Goal: Information Seeking & Learning: Learn about a topic

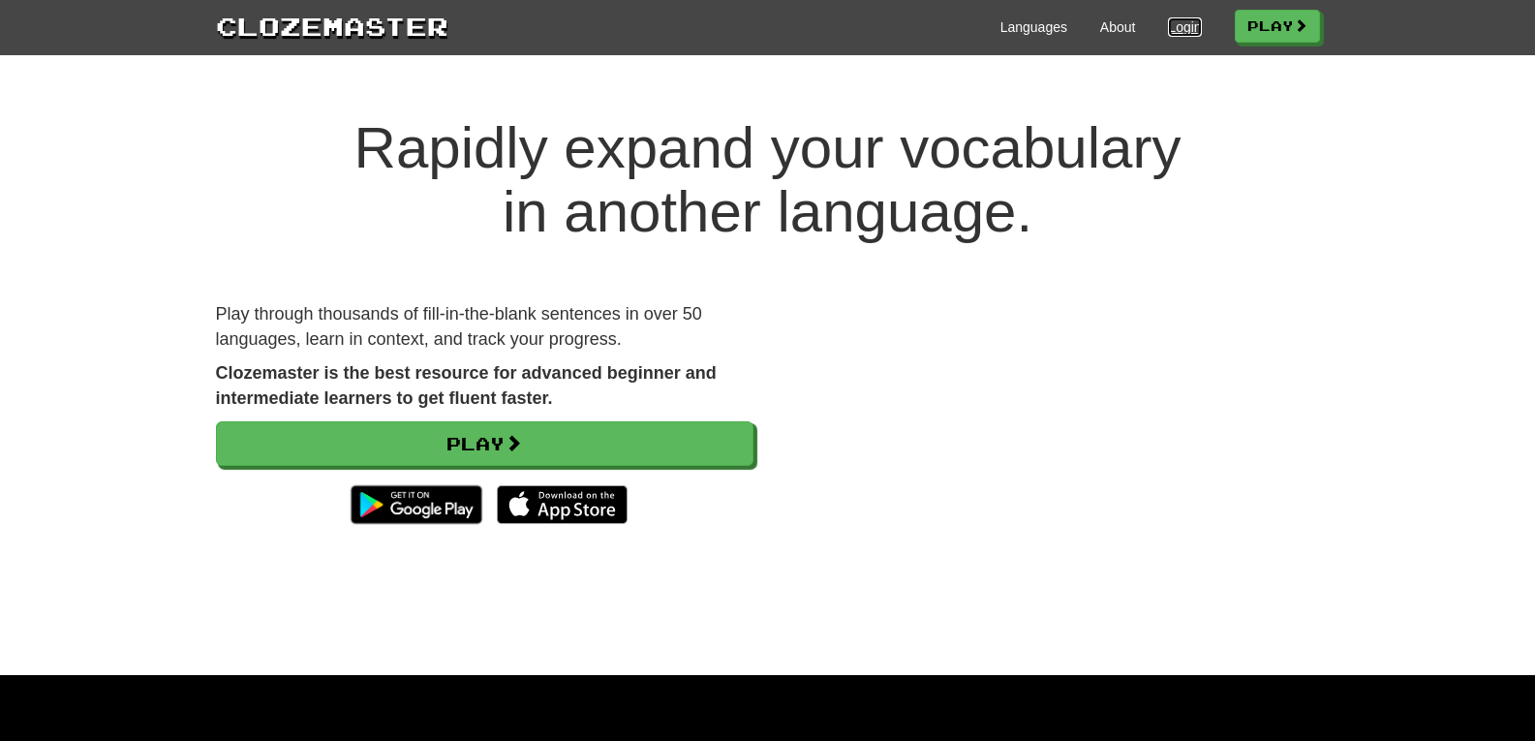
click at [1176, 30] on link "Login" at bounding box center [1184, 26] width 33 height 19
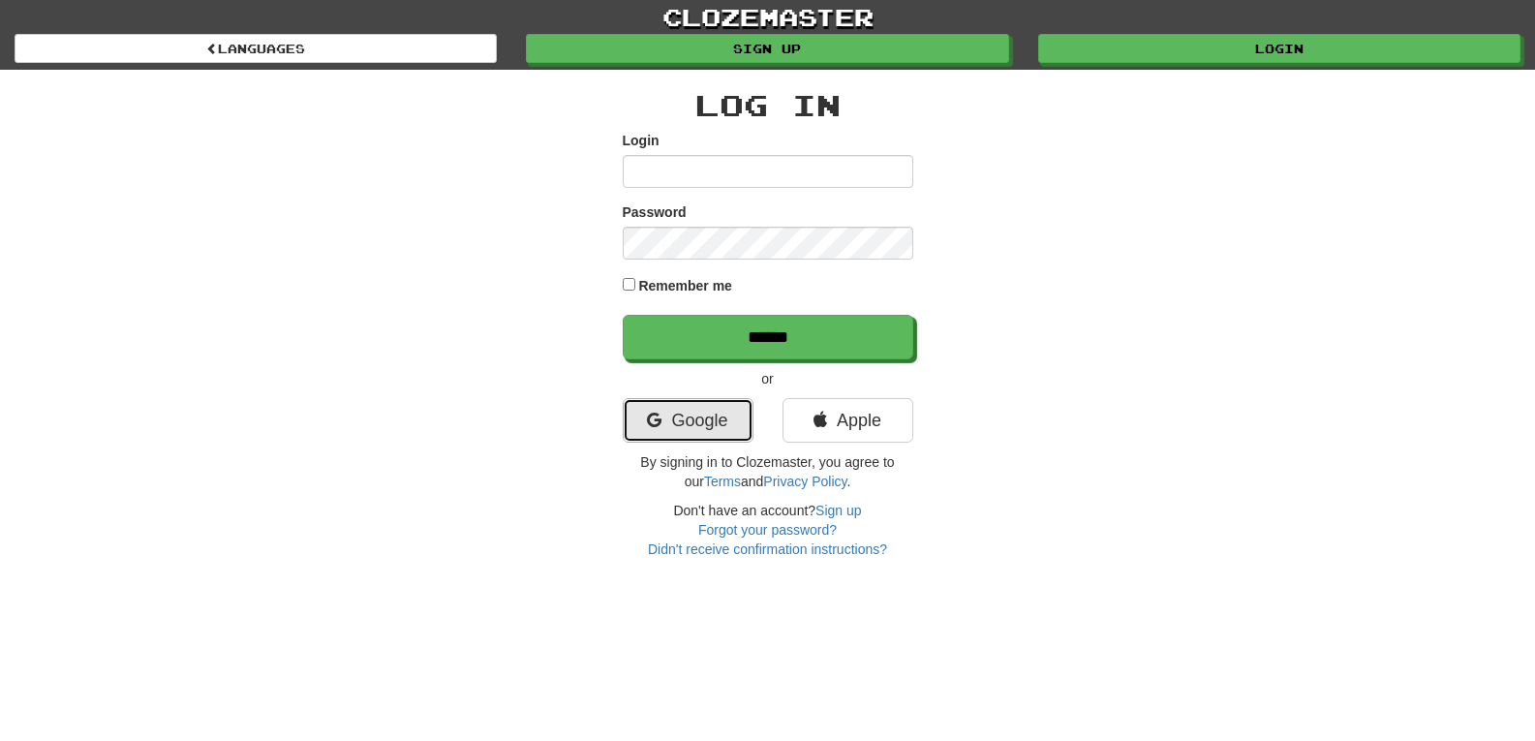
click at [695, 424] on link "Google" at bounding box center [688, 420] width 131 height 45
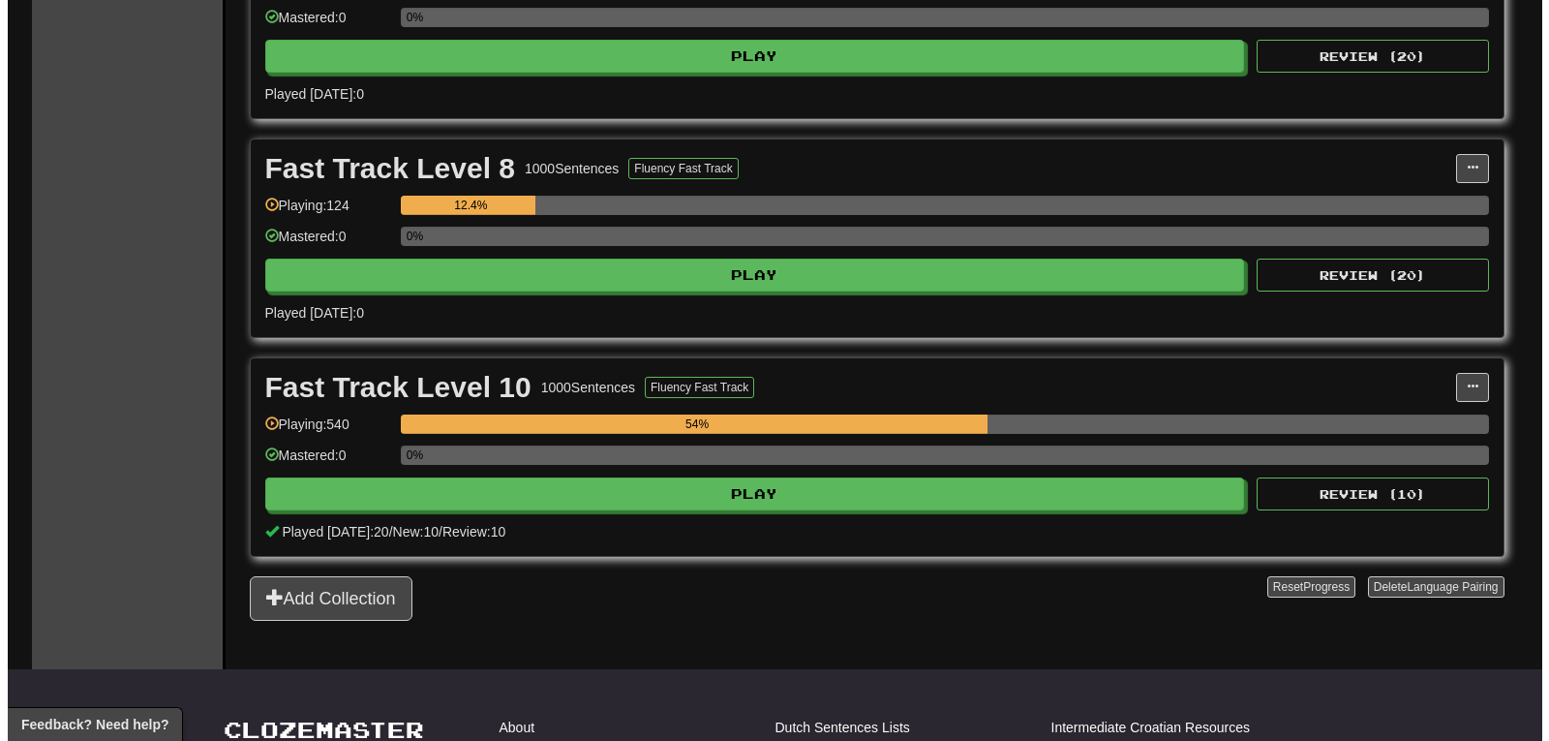
scroll to position [895, 0]
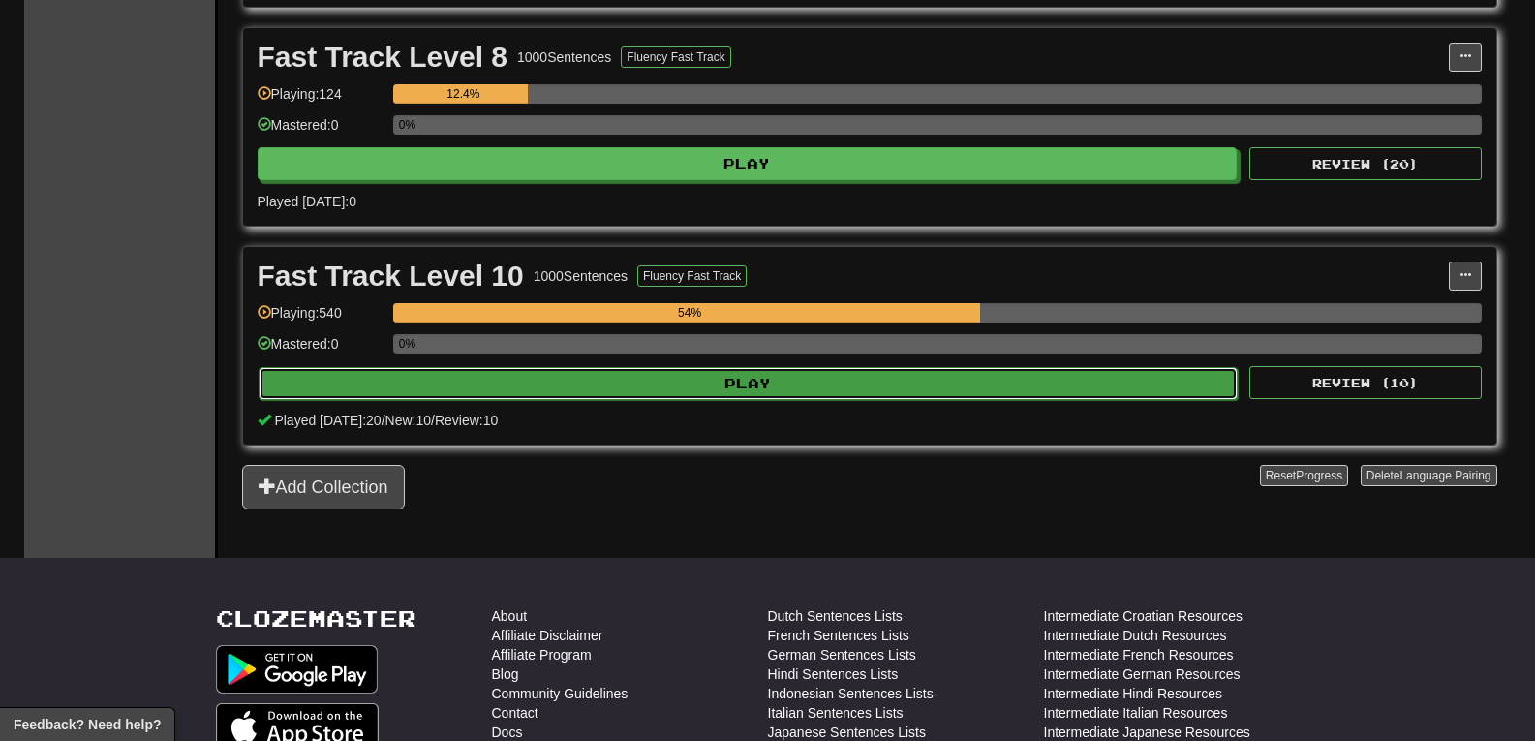
click at [801, 390] on button "Play" at bounding box center [749, 383] width 980 height 33
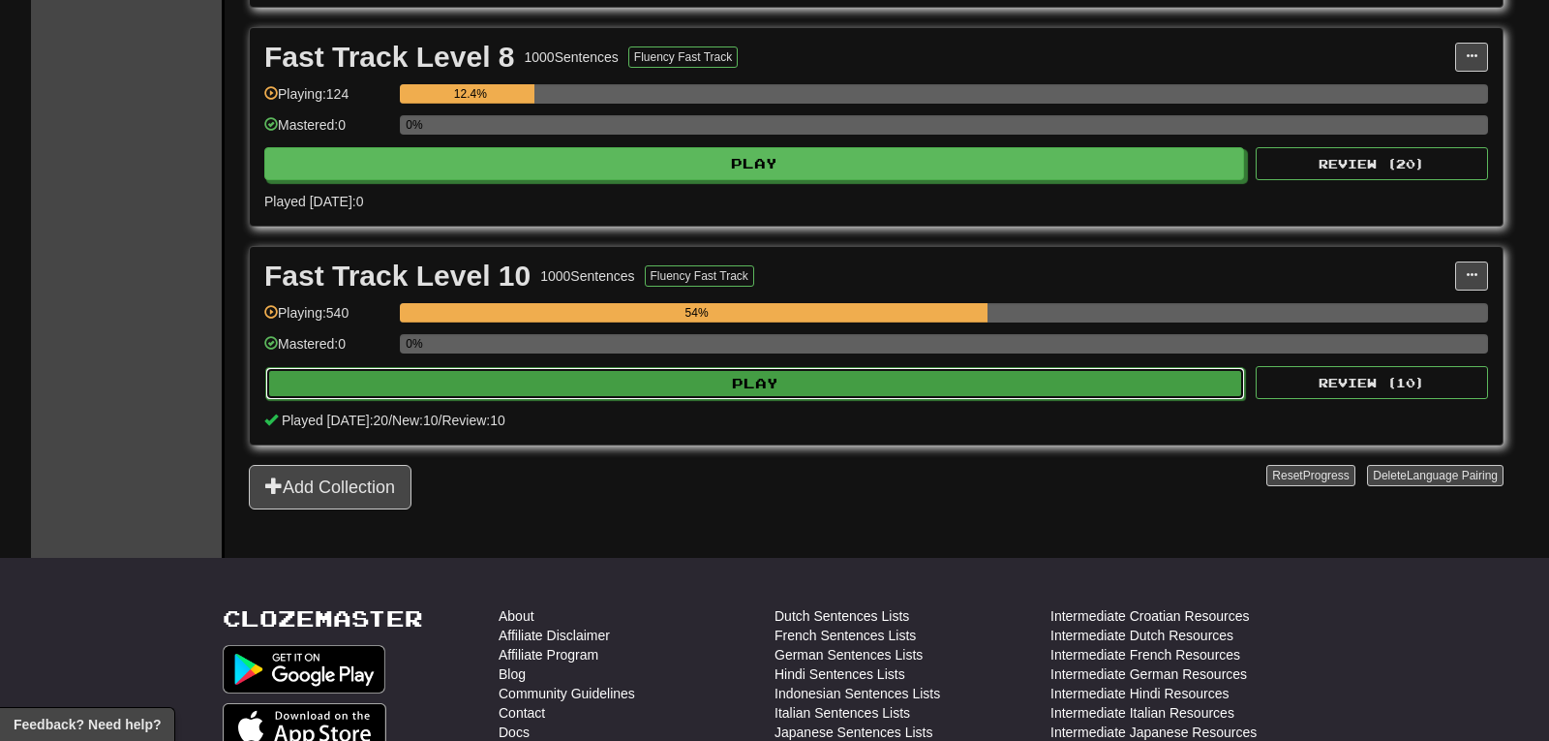
select select "**"
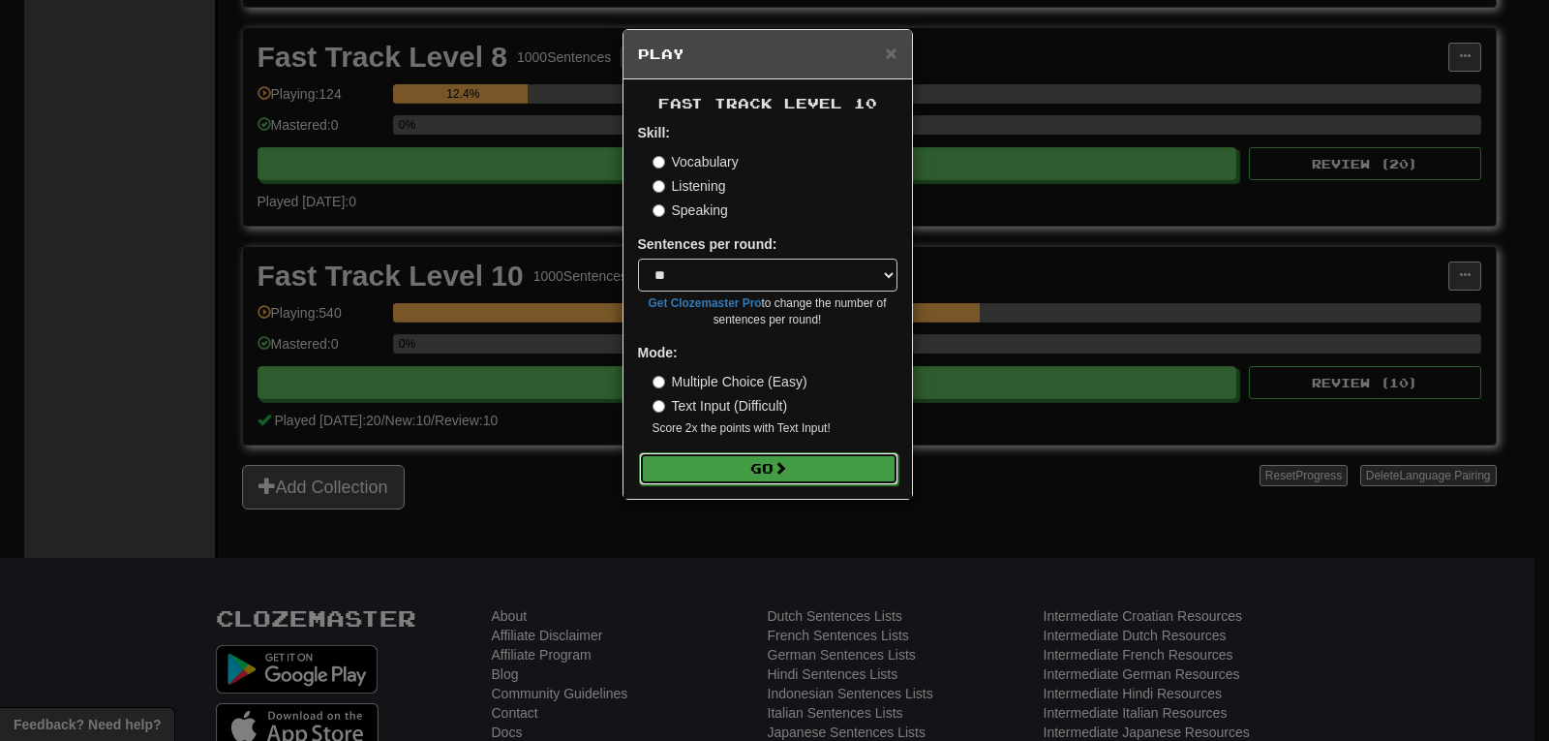
click at [748, 470] on button "Go" at bounding box center [769, 468] width 260 height 33
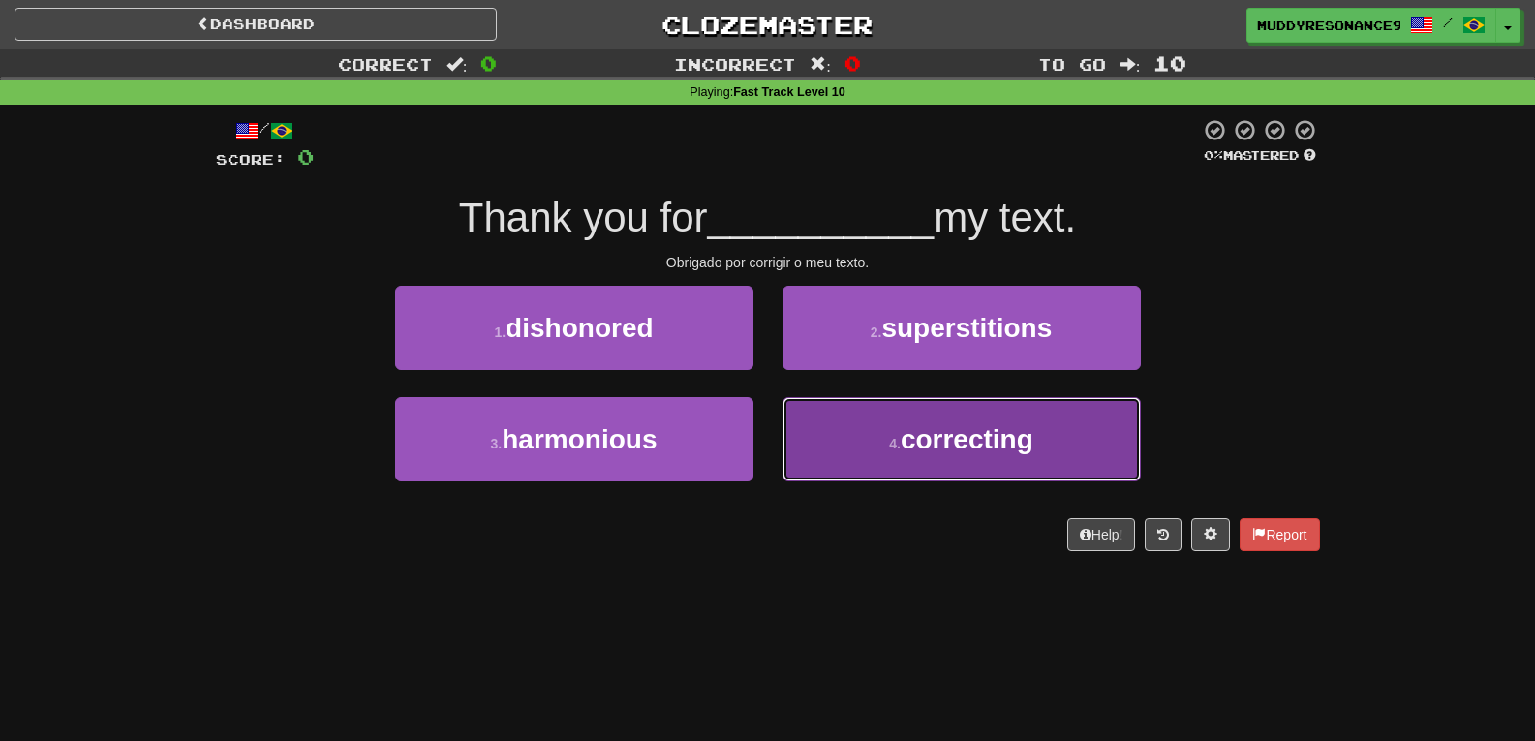
click at [930, 421] on button "4 . correcting" at bounding box center [961, 439] width 358 height 84
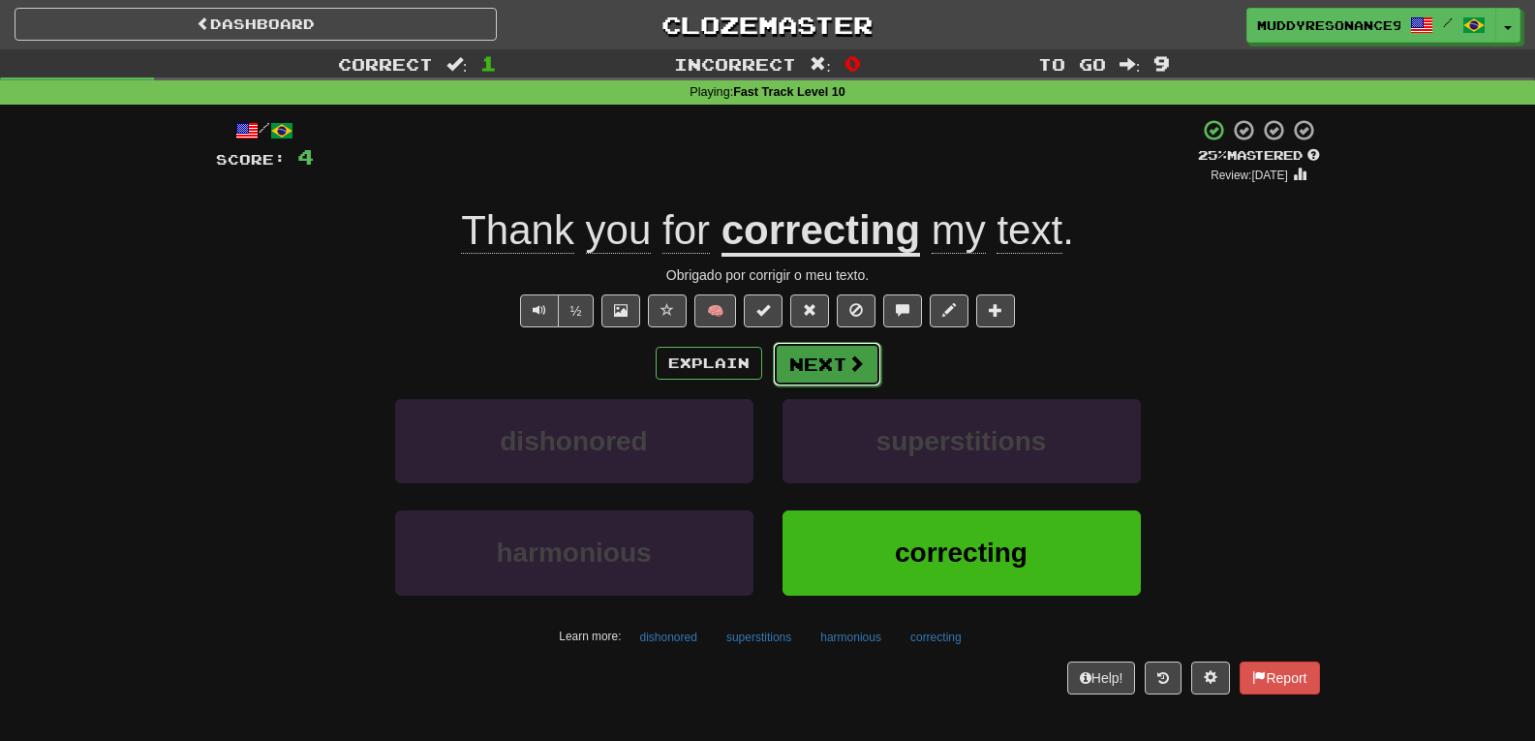
click at [828, 362] on button "Next" at bounding box center [827, 364] width 108 height 45
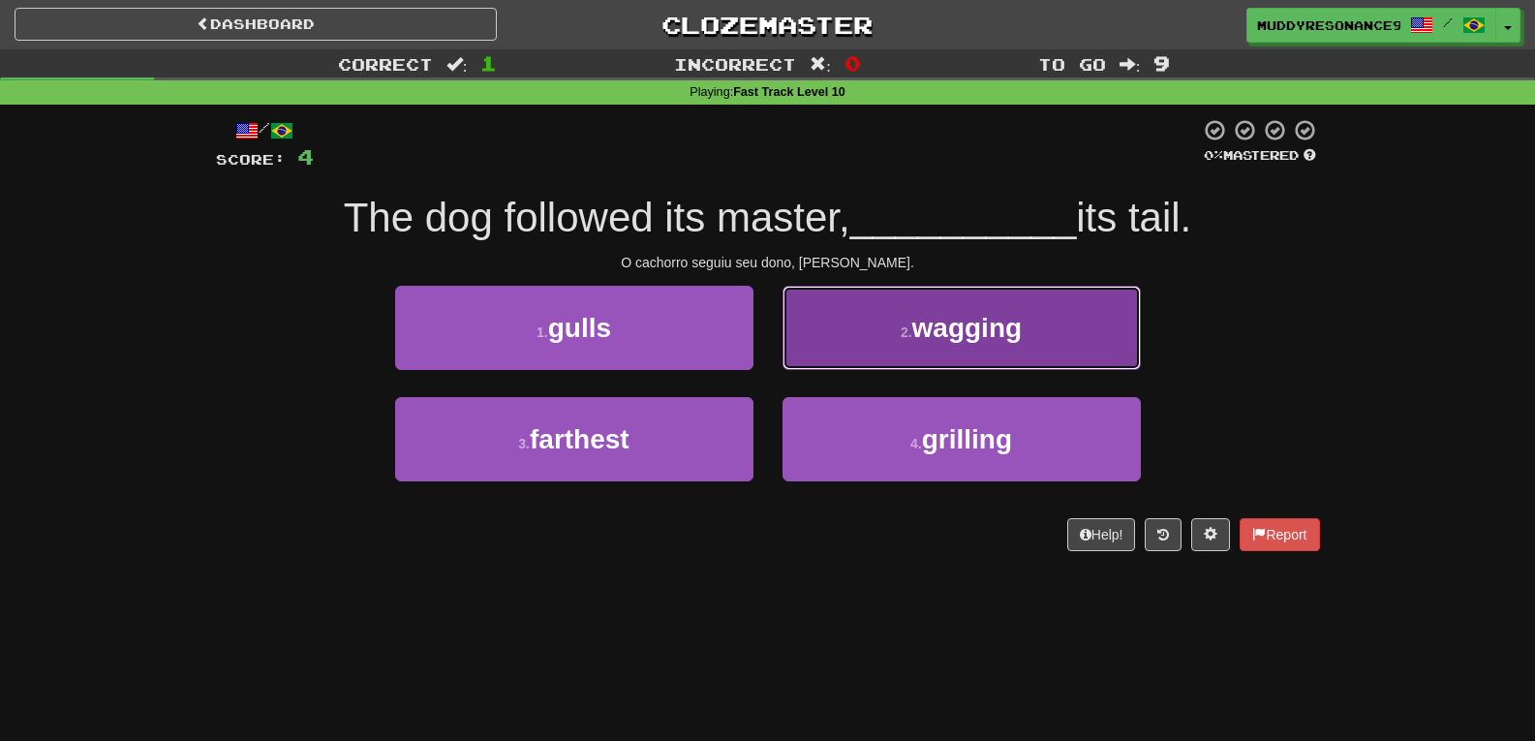
click at [896, 321] on button "2 . wagging" at bounding box center [961, 328] width 358 height 84
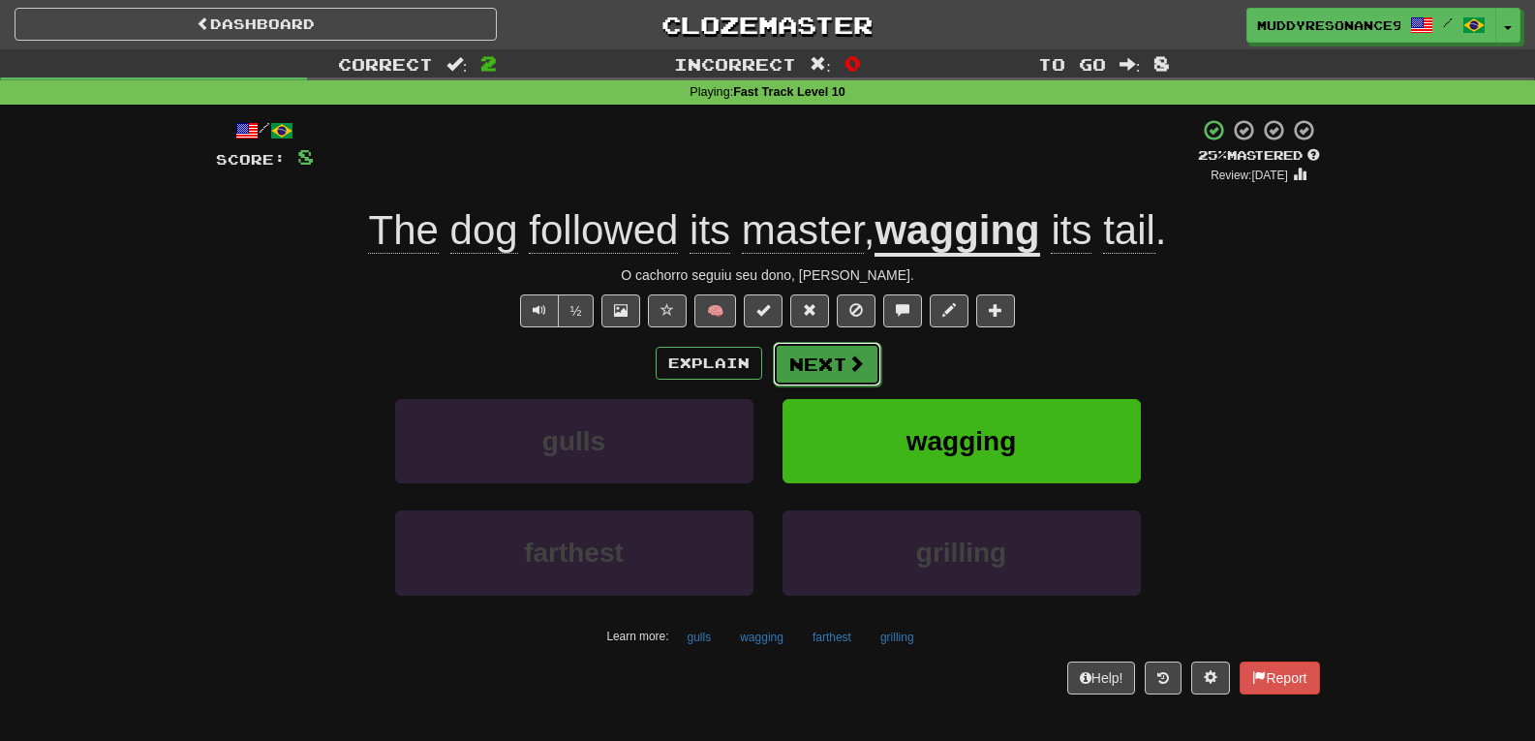
click at [821, 360] on button "Next" at bounding box center [827, 364] width 108 height 45
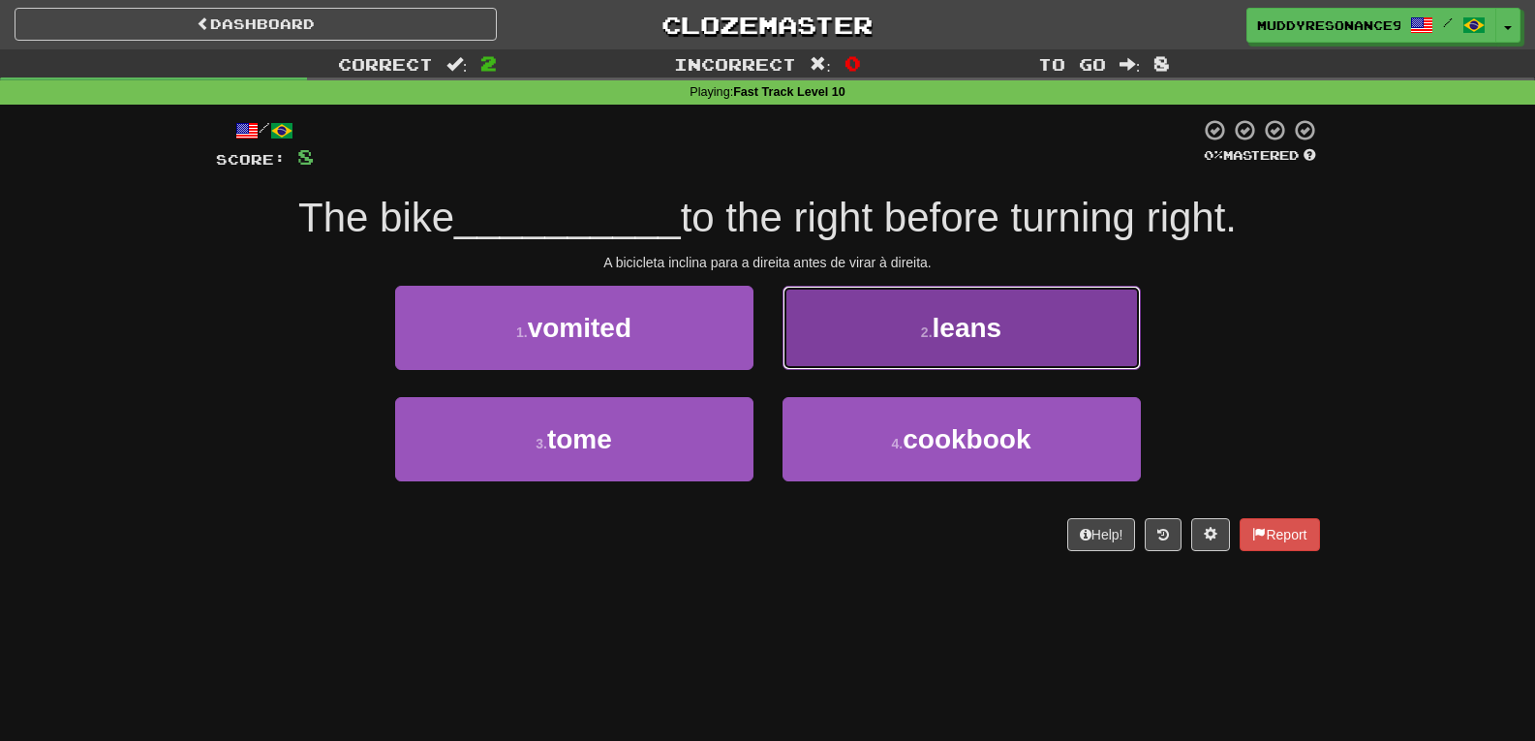
click at [958, 314] on span "leans" at bounding box center [968, 328] width 70 height 30
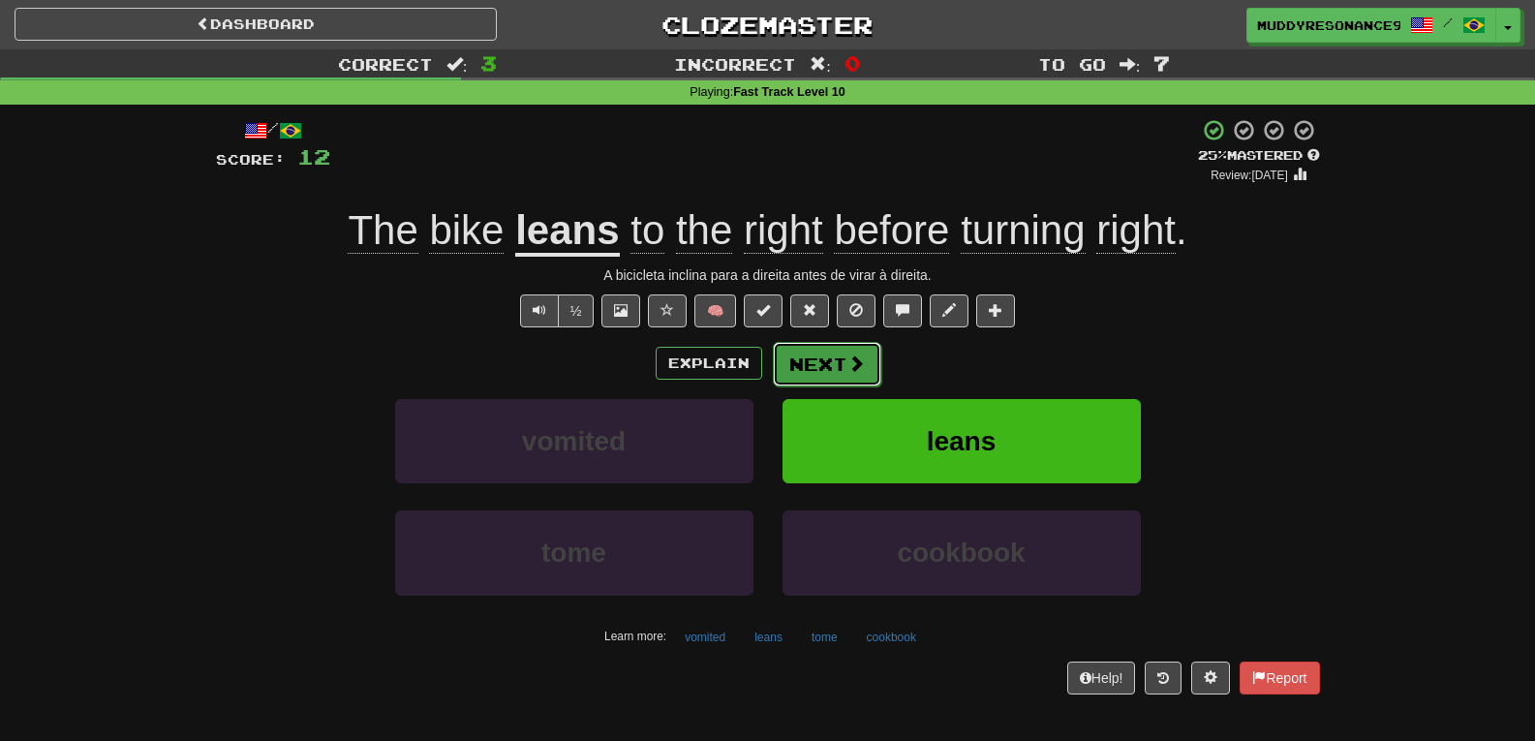
click at [832, 358] on button "Next" at bounding box center [827, 364] width 108 height 45
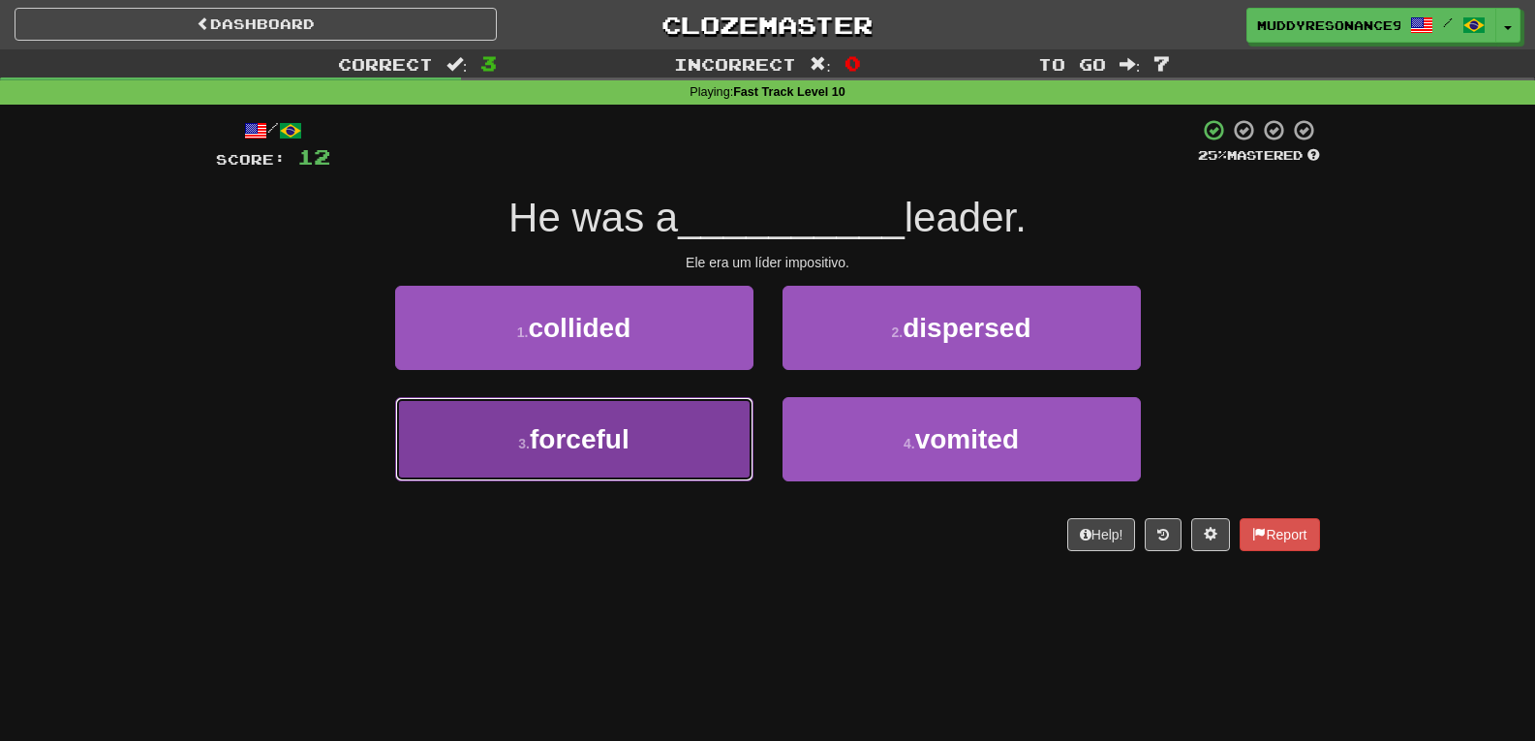
click at [676, 431] on button "3 . forceful" at bounding box center [574, 439] width 358 height 84
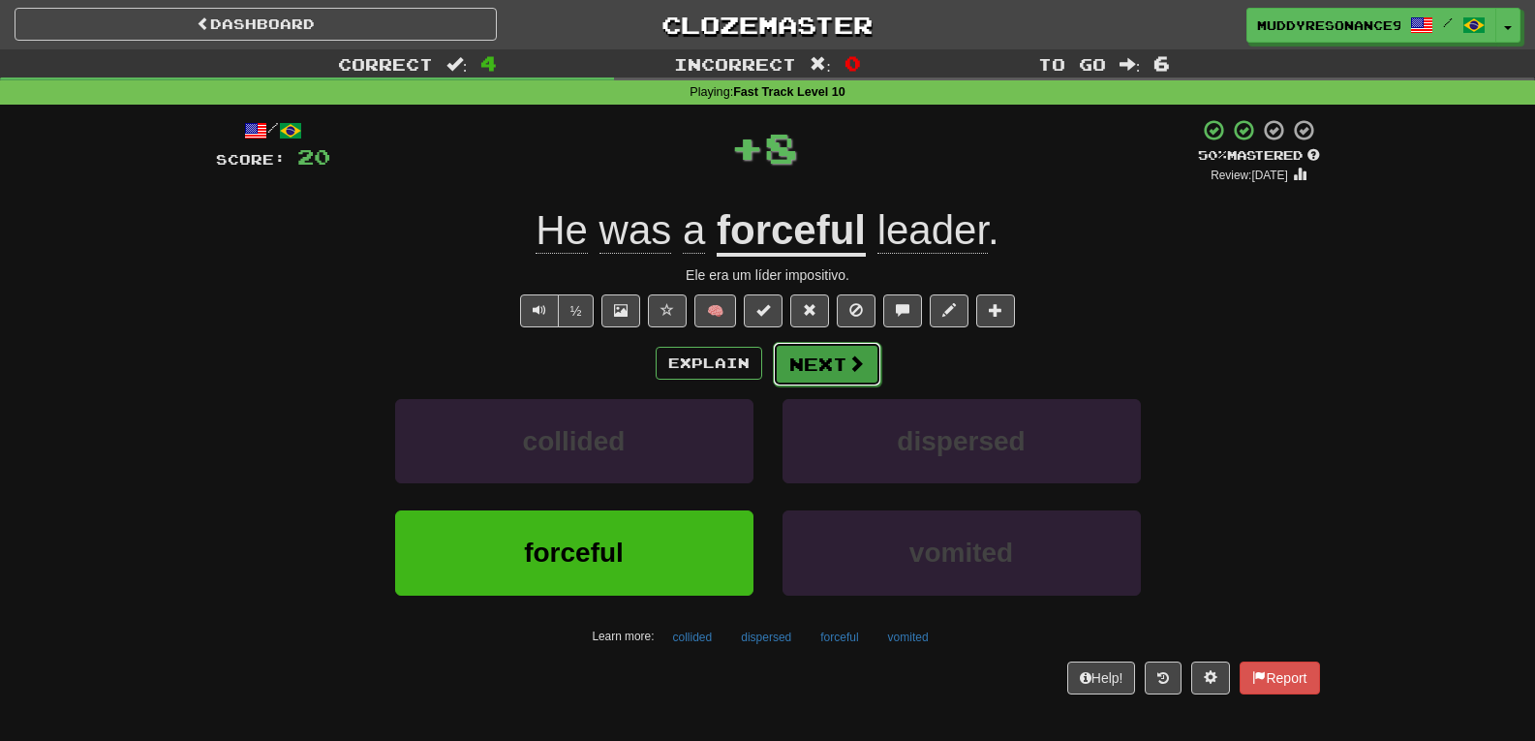
click at [834, 353] on button "Next" at bounding box center [827, 364] width 108 height 45
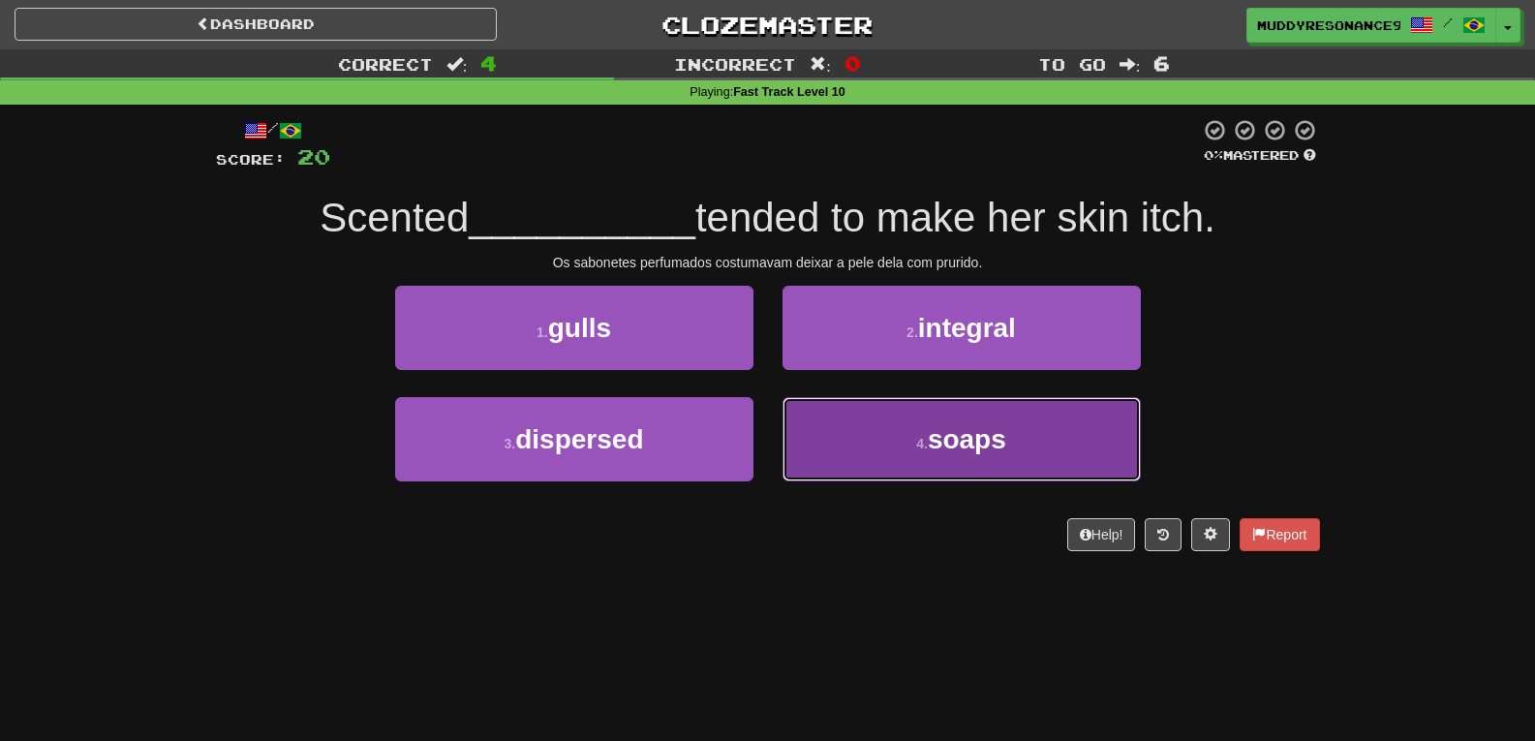
click at [955, 438] on span "soaps" at bounding box center [967, 439] width 78 height 30
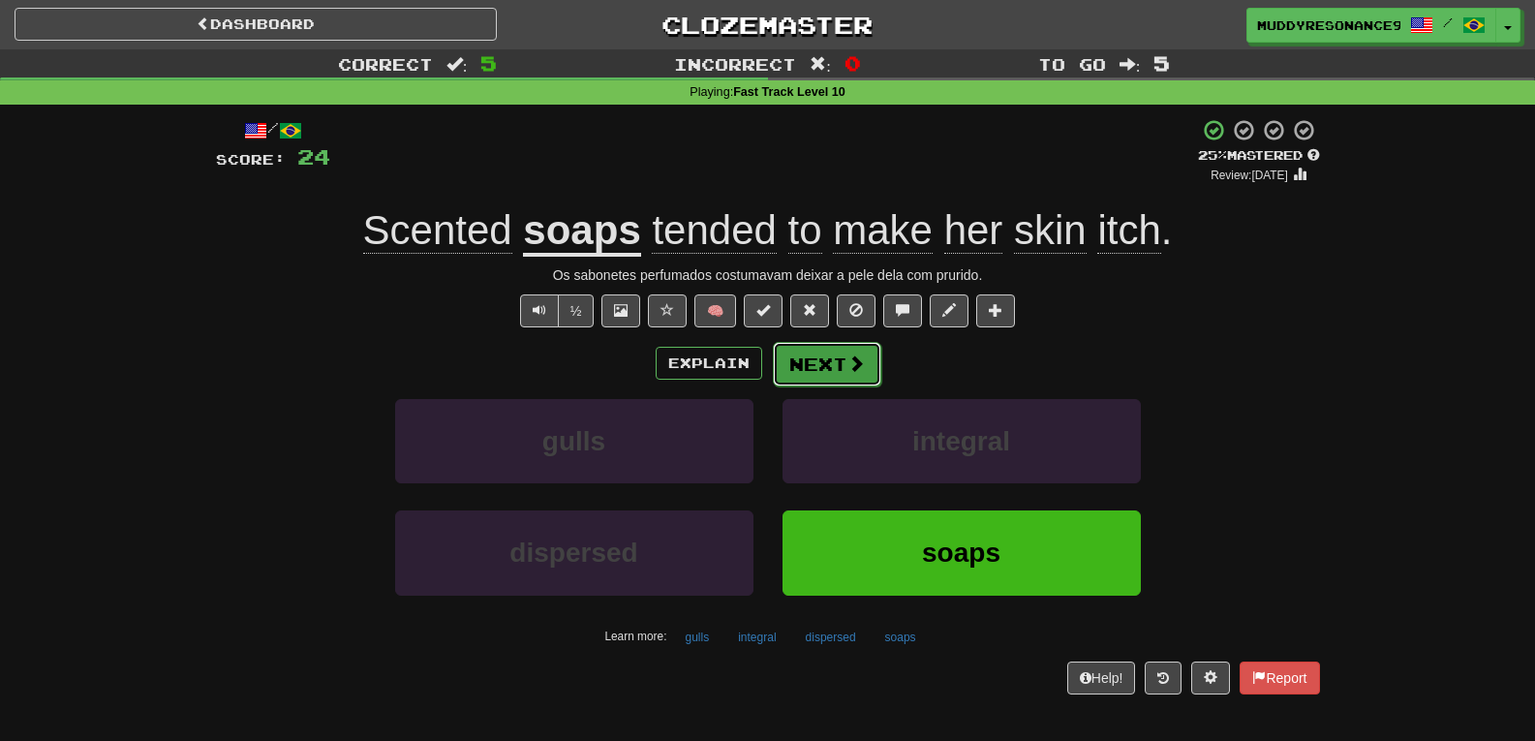
click at [835, 352] on button "Next" at bounding box center [827, 364] width 108 height 45
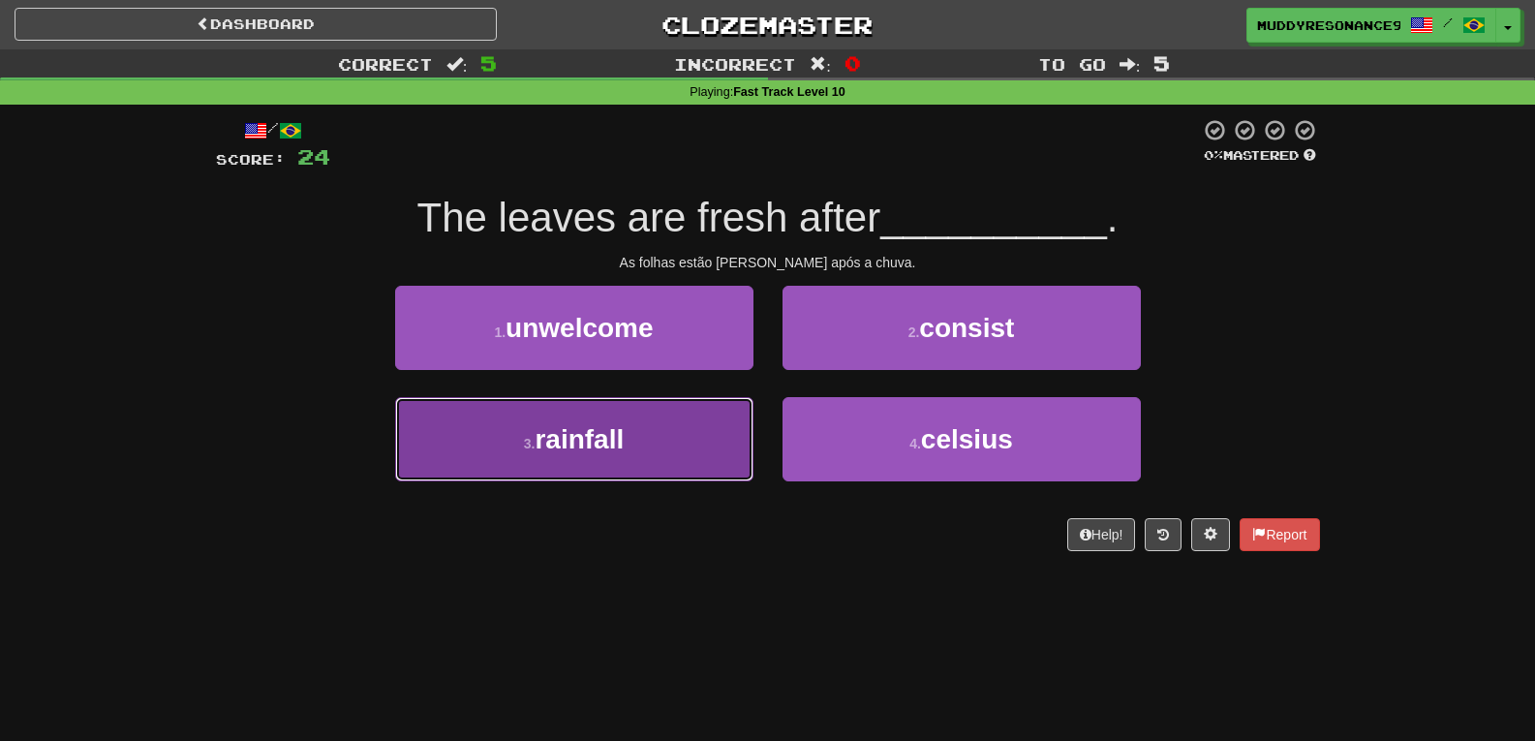
click at [659, 422] on button "3 . rainfall" at bounding box center [574, 439] width 358 height 84
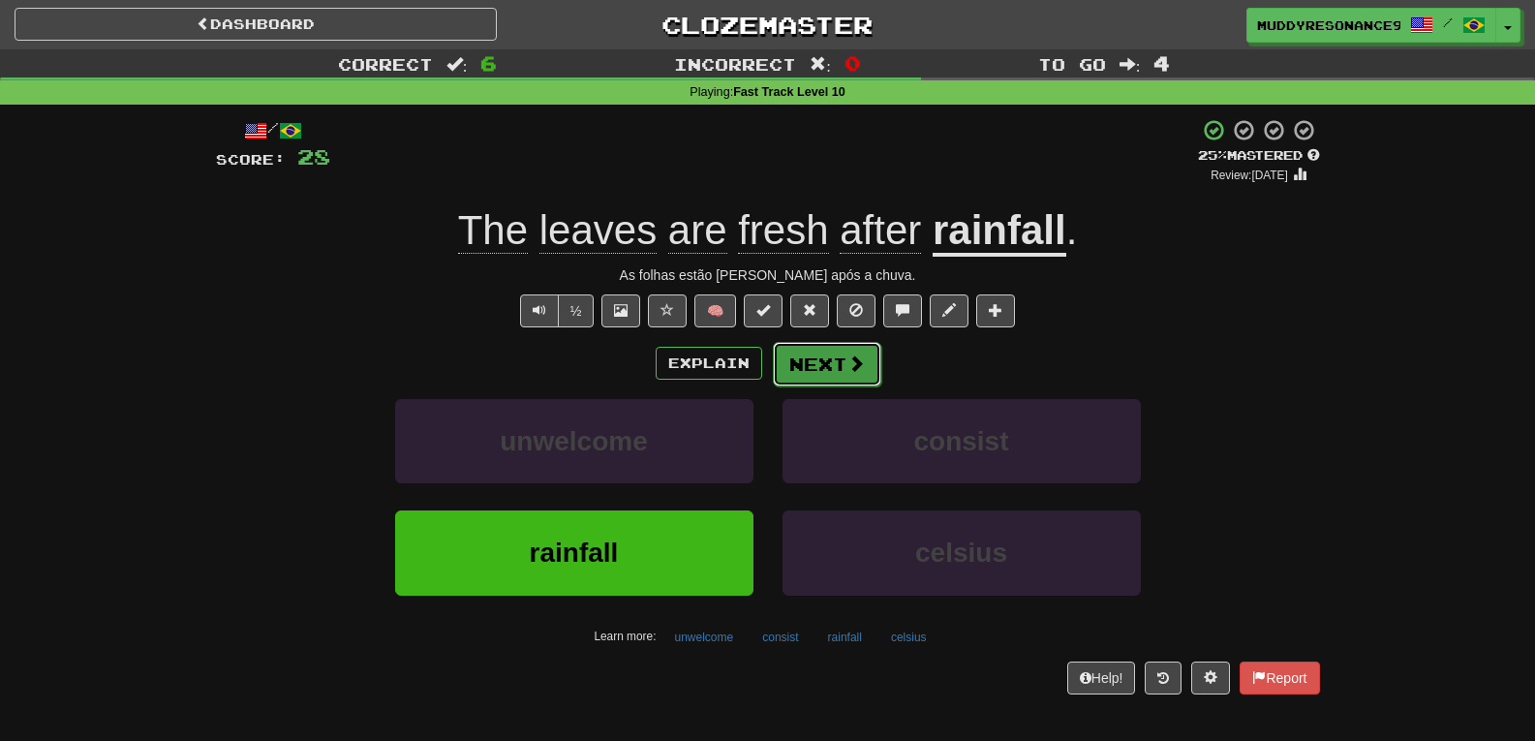
click at [854, 365] on span at bounding box center [855, 362] width 17 height 17
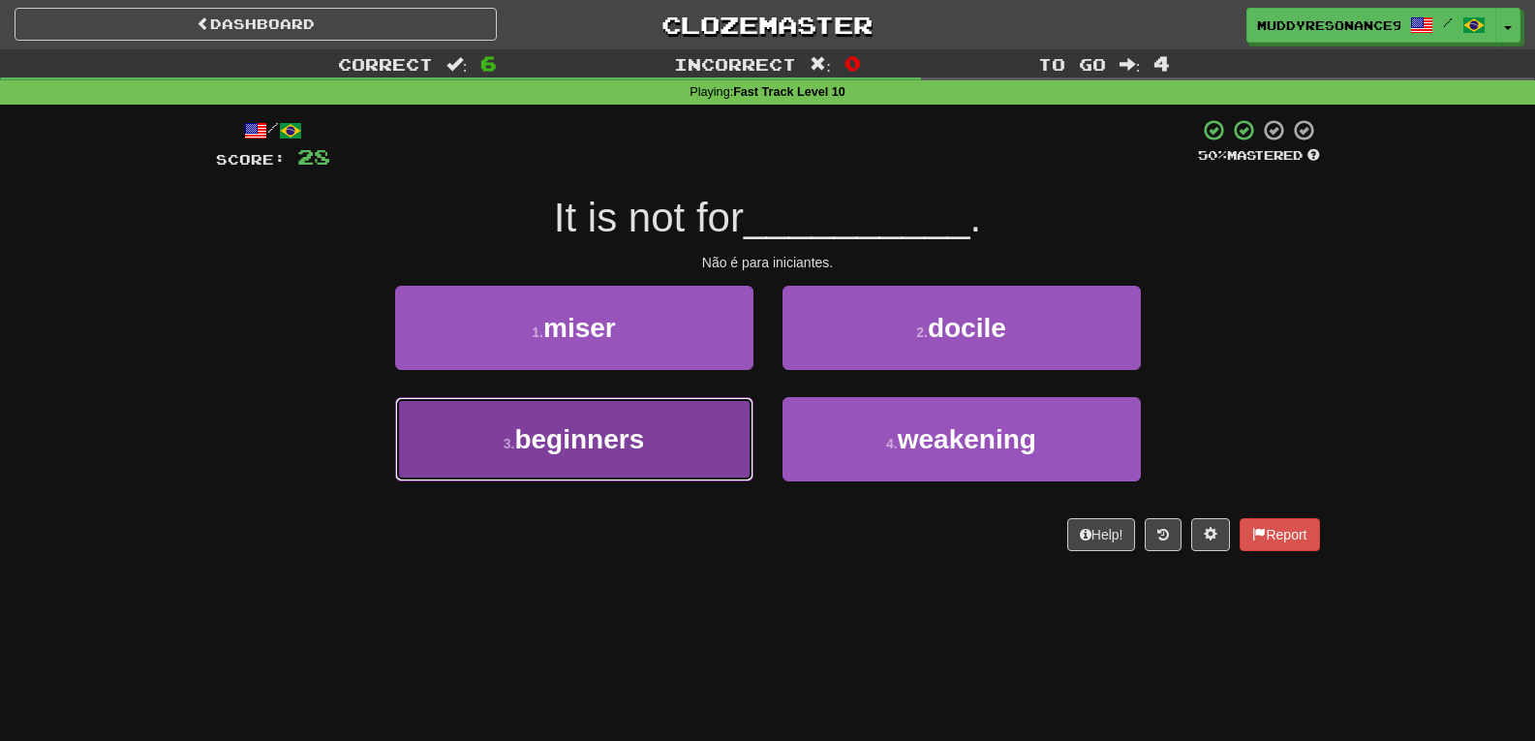
click at [695, 435] on button "3 . beginners" at bounding box center [574, 439] width 358 height 84
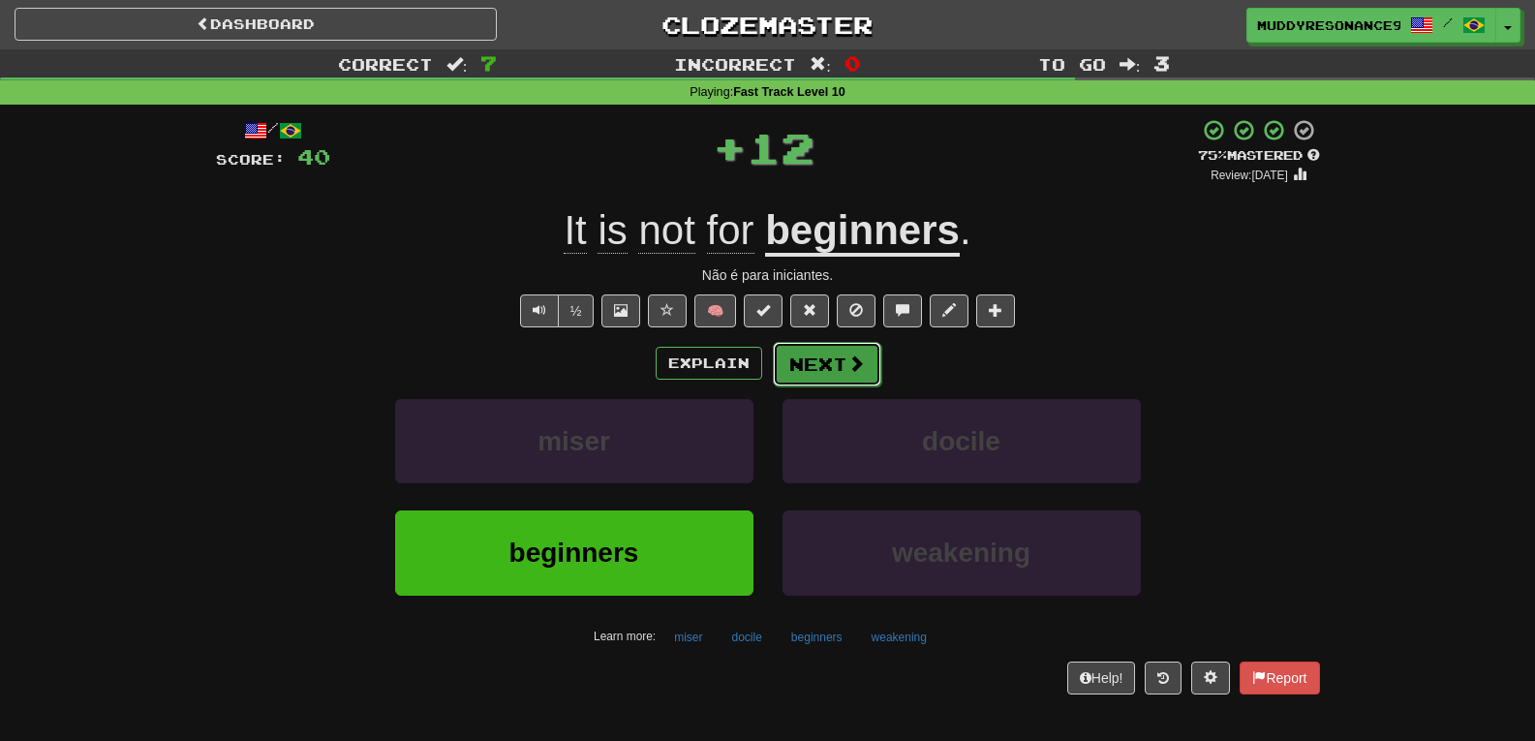
click at [853, 357] on span at bounding box center [855, 362] width 17 height 17
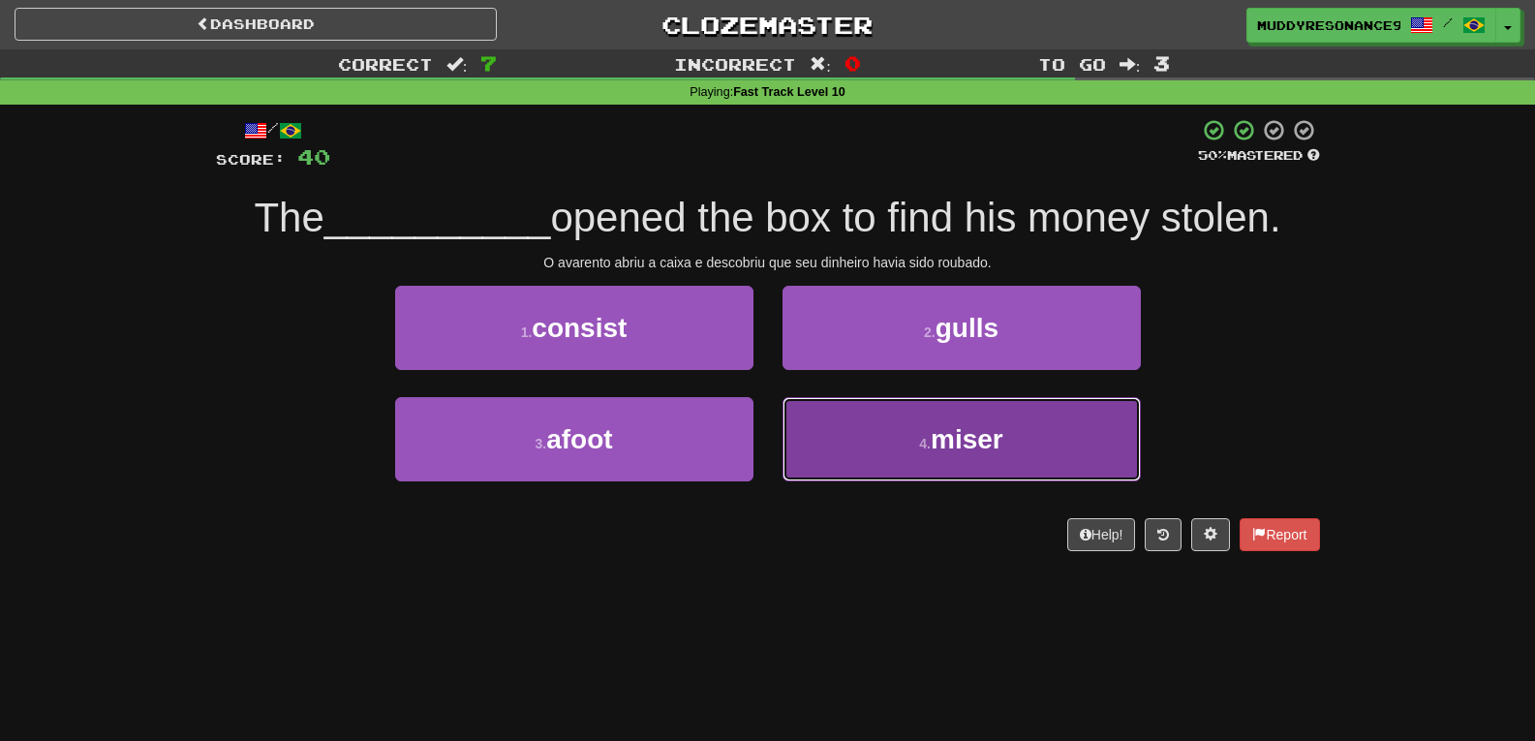
click at [881, 444] on button "4 . miser" at bounding box center [961, 439] width 358 height 84
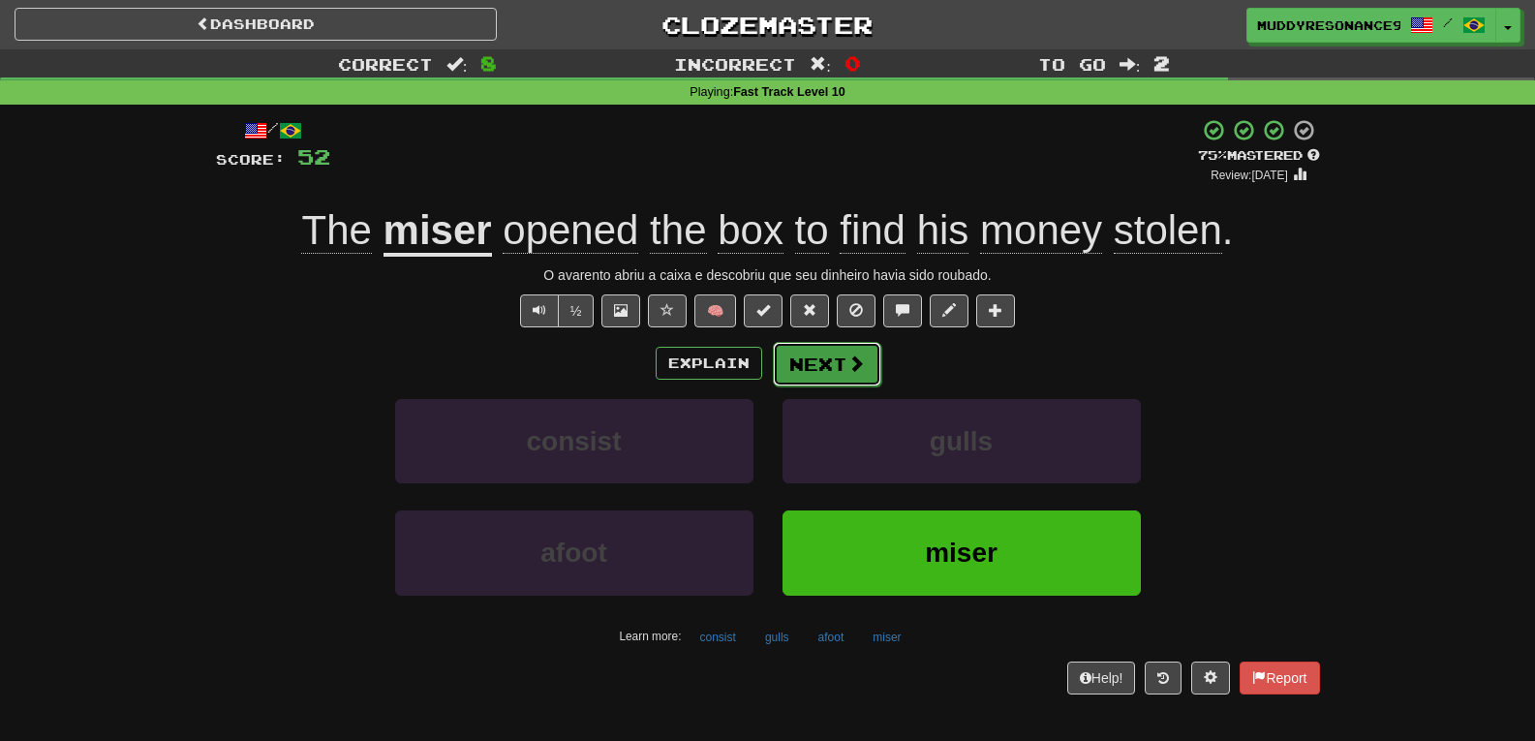
click at [834, 375] on button "Next" at bounding box center [827, 364] width 108 height 45
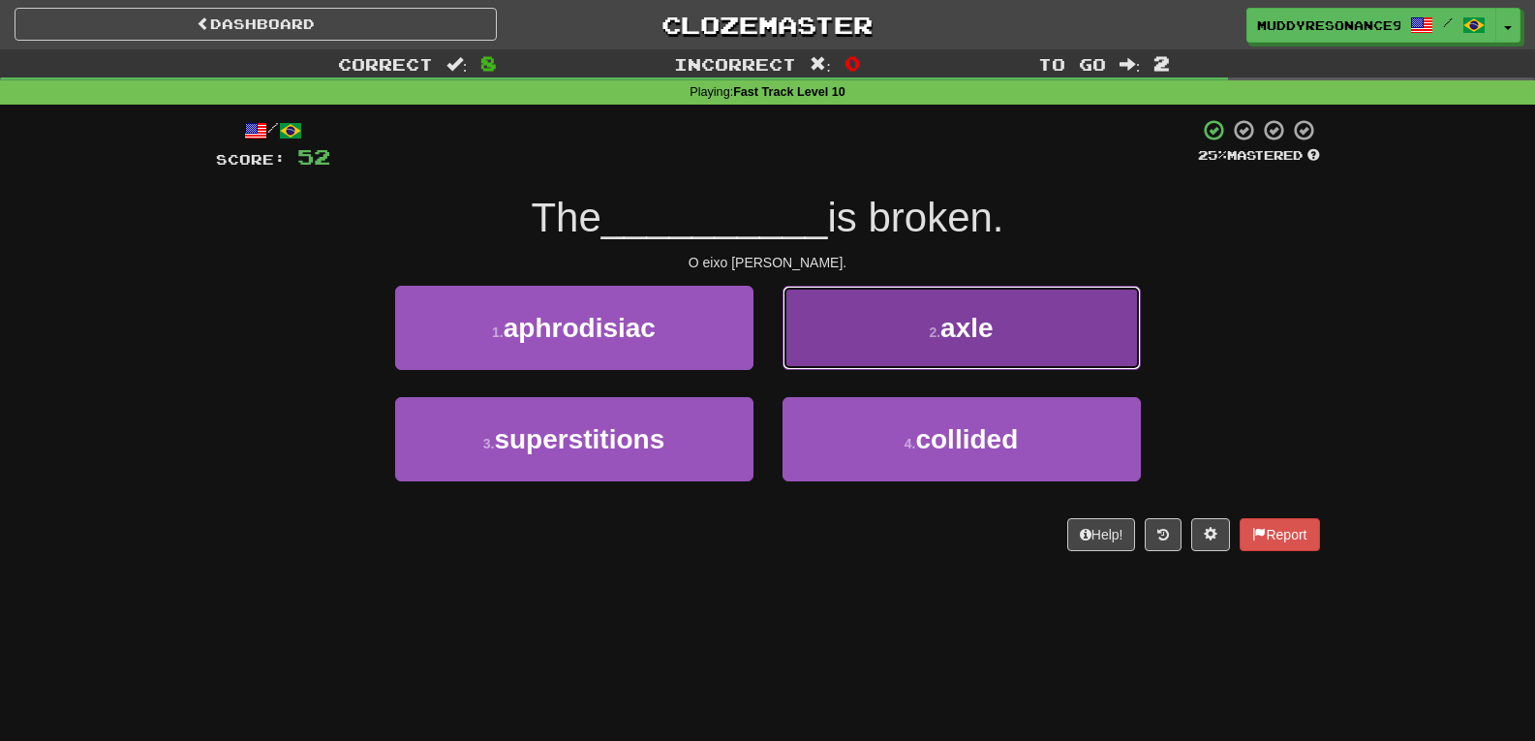
click at [918, 338] on button "2 . axle" at bounding box center [961, 328] width 358 height 84
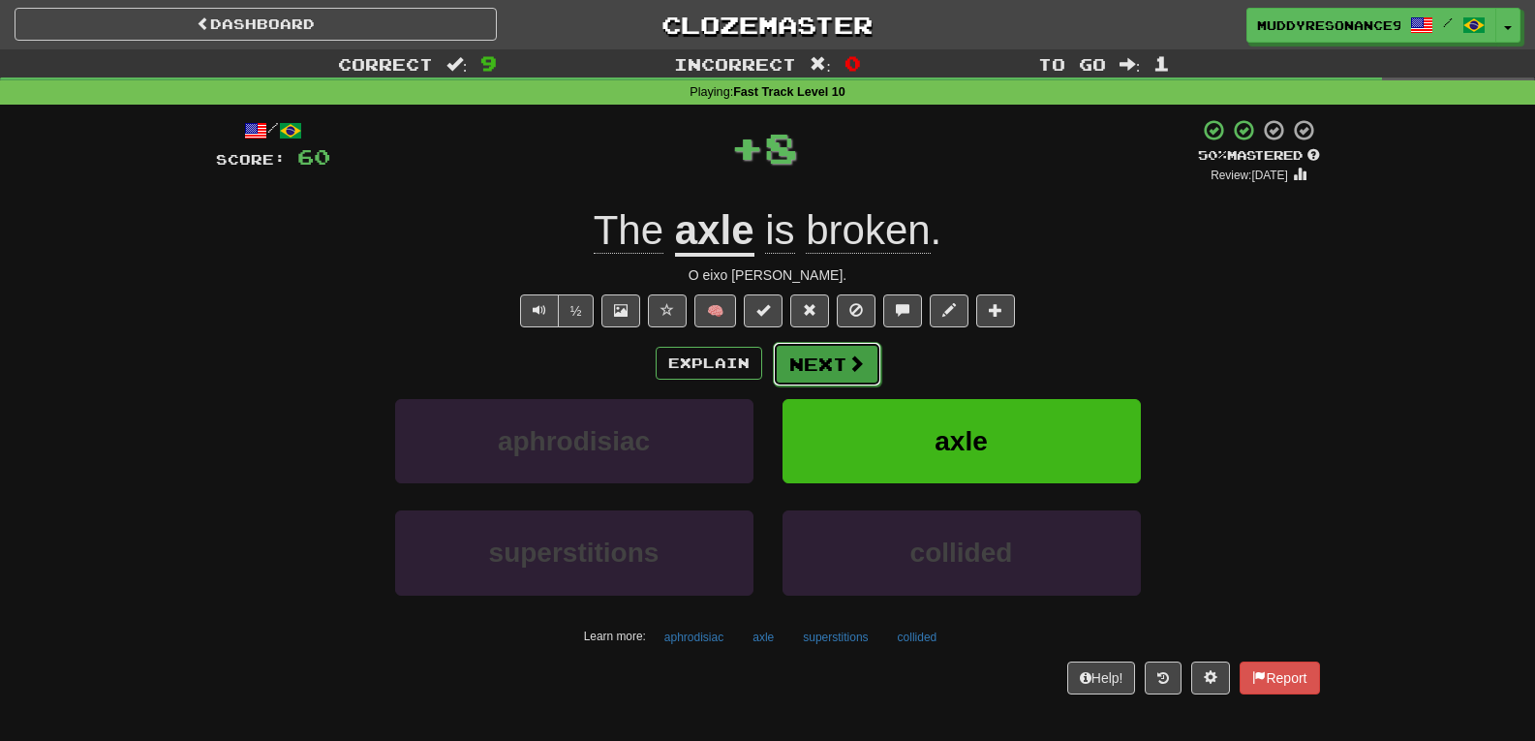
click at [836, 359] on button "Next" at bounding box center [827, 364] width 108 height 45
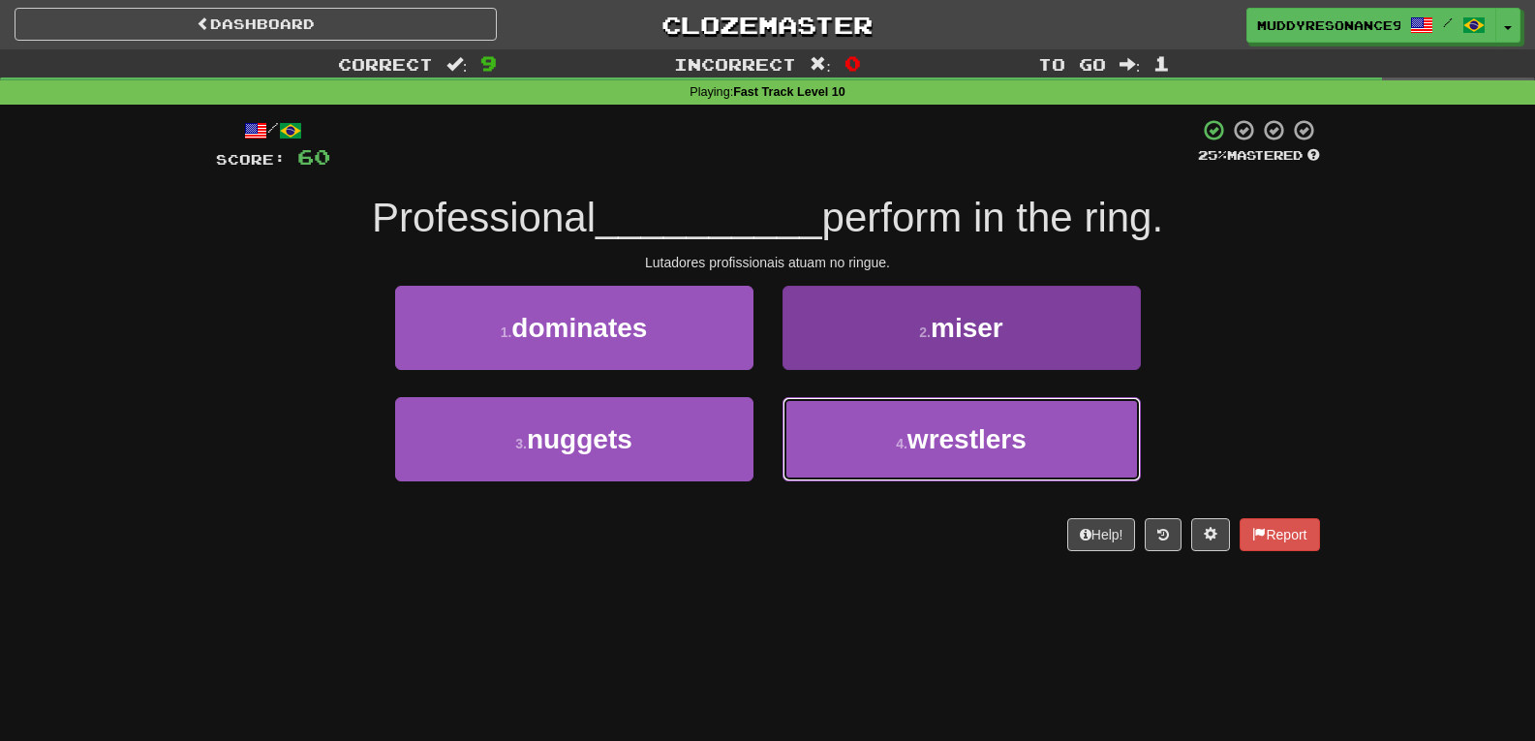
drag, startPoint x: 927, startPoint y: 427, endPoint x: 927, endPoint y: 438, distance: 10.7
click at [927, 438] on span "wrestlers" at bounding box center [966, 439] width 119 height 30
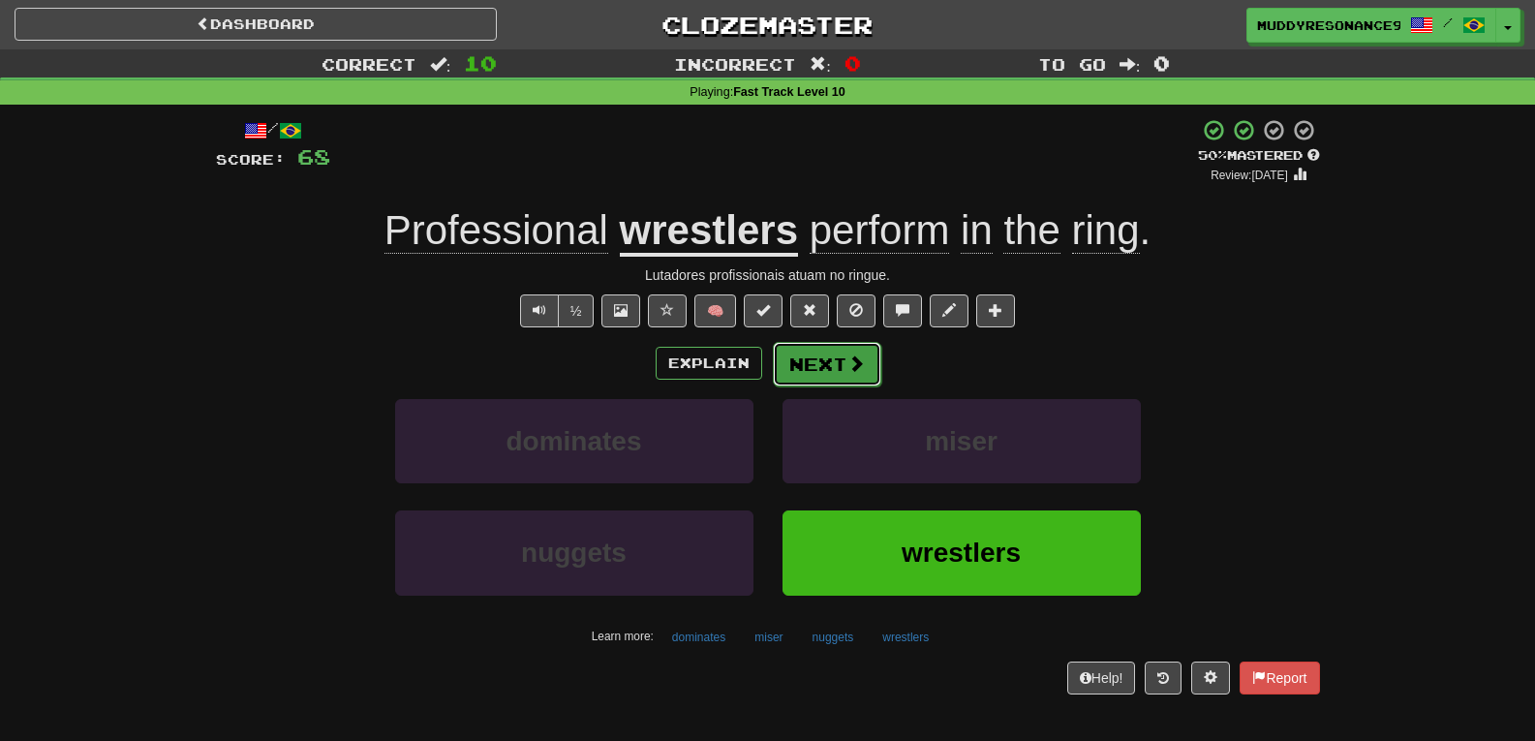
click at [863, 365] on button "Next" at bounding box center [827, 364] width 108 height 45
